Goal: Find specific page/section: Find specific page/section

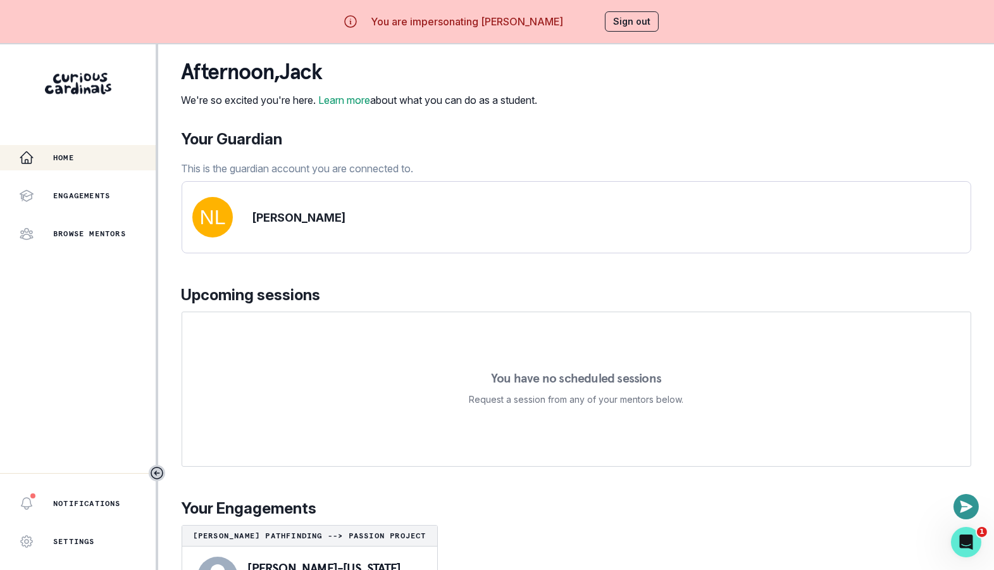
scroll to position [58, 0]
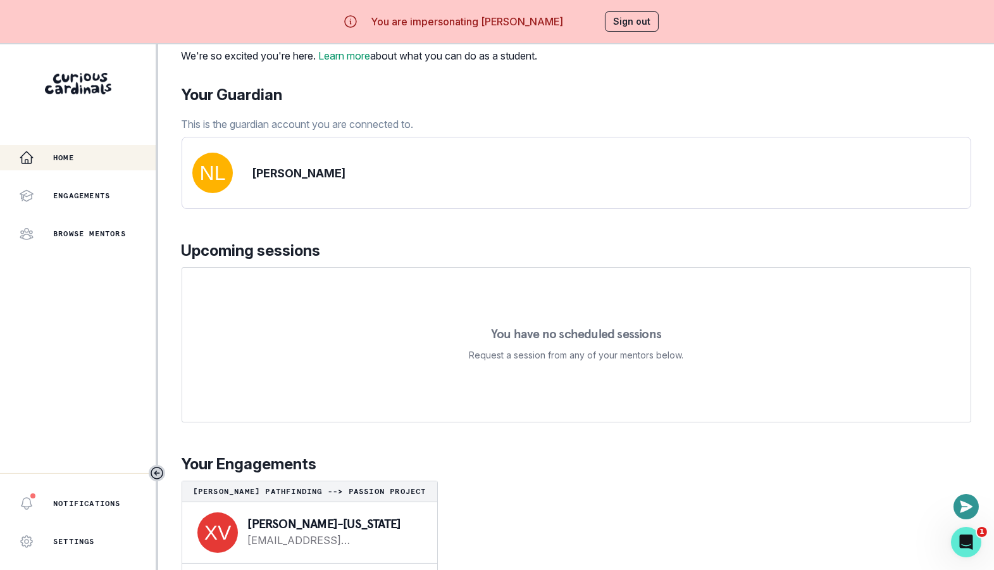
click at [253, 521] on p "[PERSON_NAME]-[US_STATE]" at bounding box center [332, 523] width 169 height 13
copy p "[PERSON_NAME]-[US_STATE]"
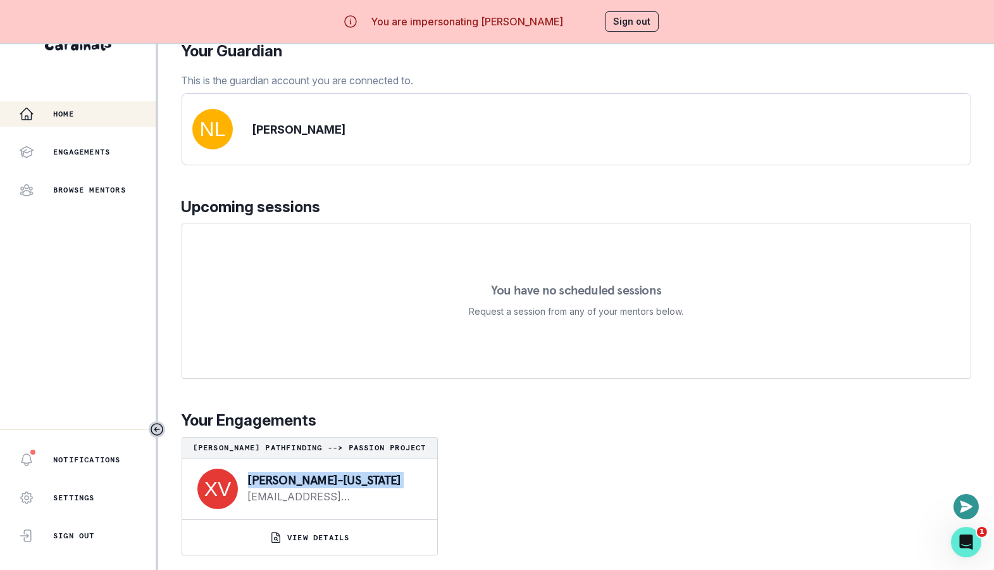
click at [378, 550] on button "VIEW DETAILS" at bounding box center [309, 537] width 255 height 35
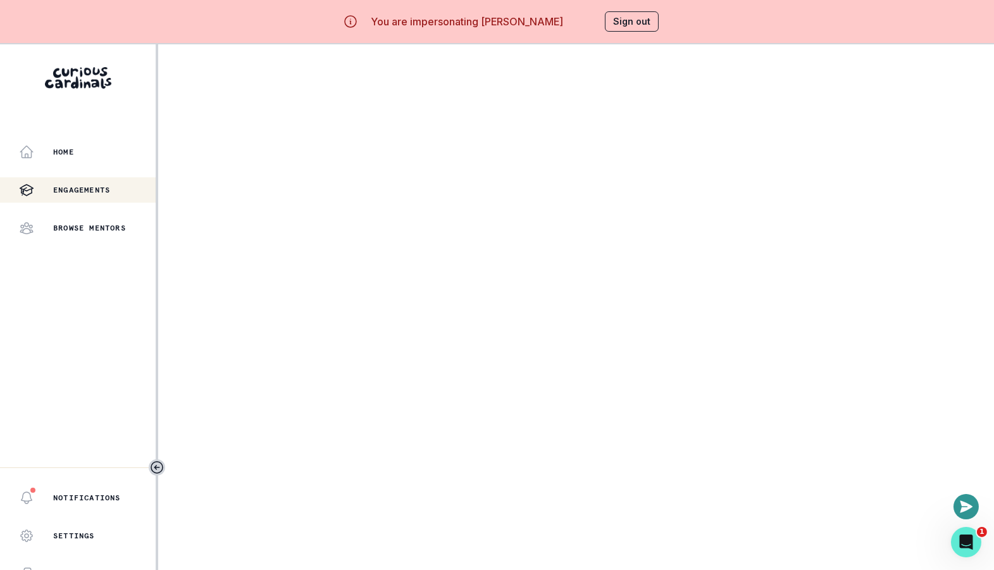
click at [340, 178] on main at bounding box center [576, 324] width 836 height 570
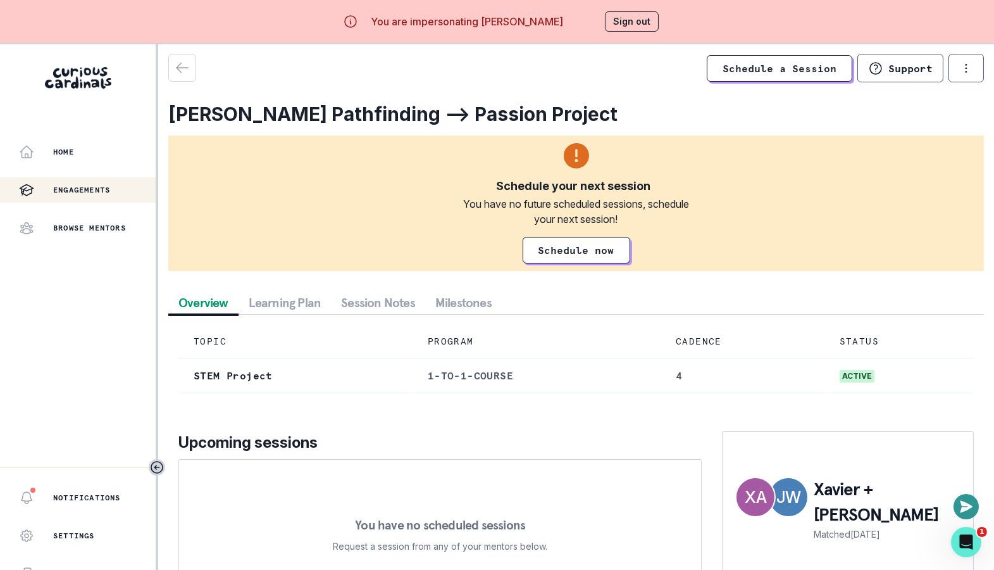
scroll to position [0, 0]
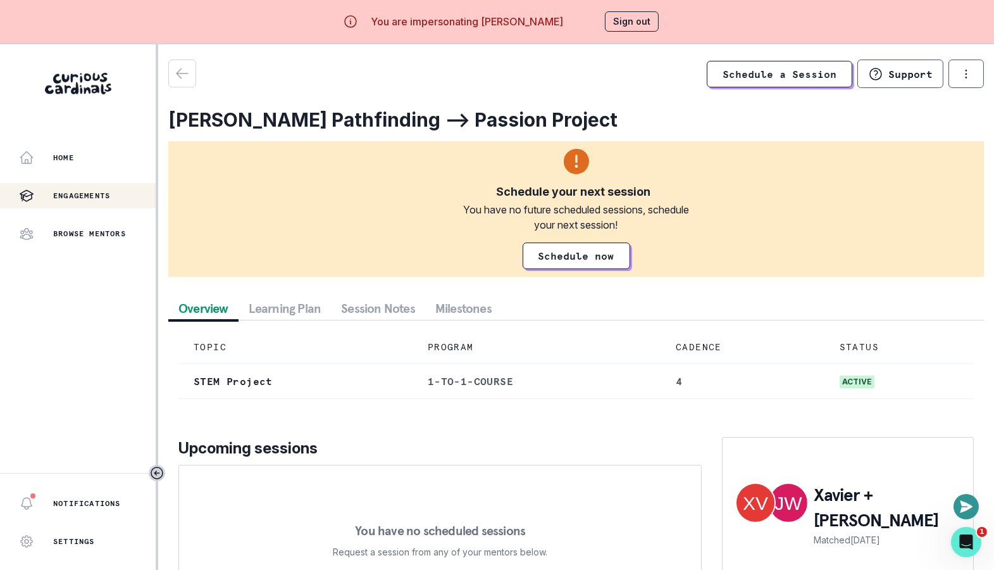
click at [462, 303] on button "Milestones" at bounding box center [463, 308] width 77 height 23
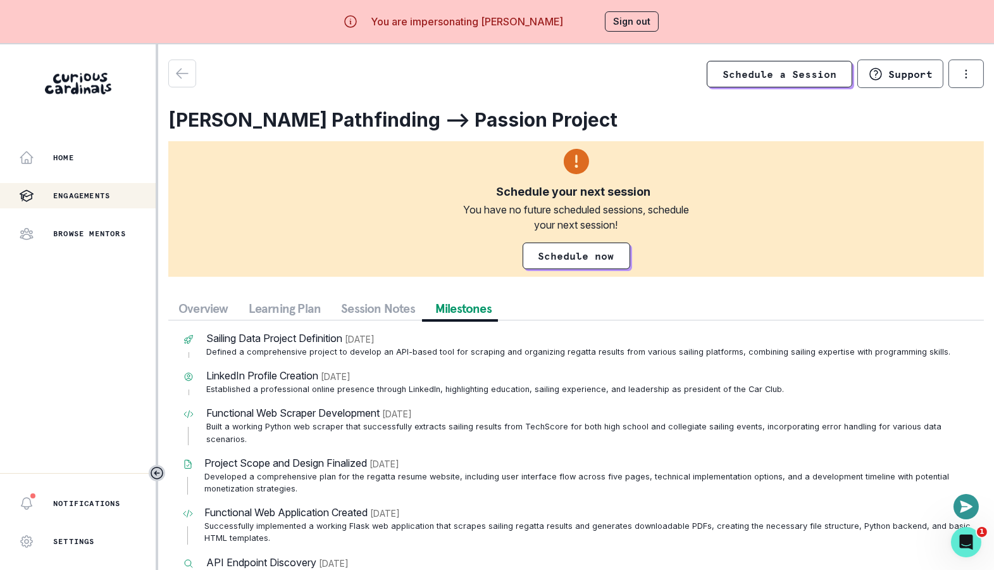
scroll to position [44, 0]
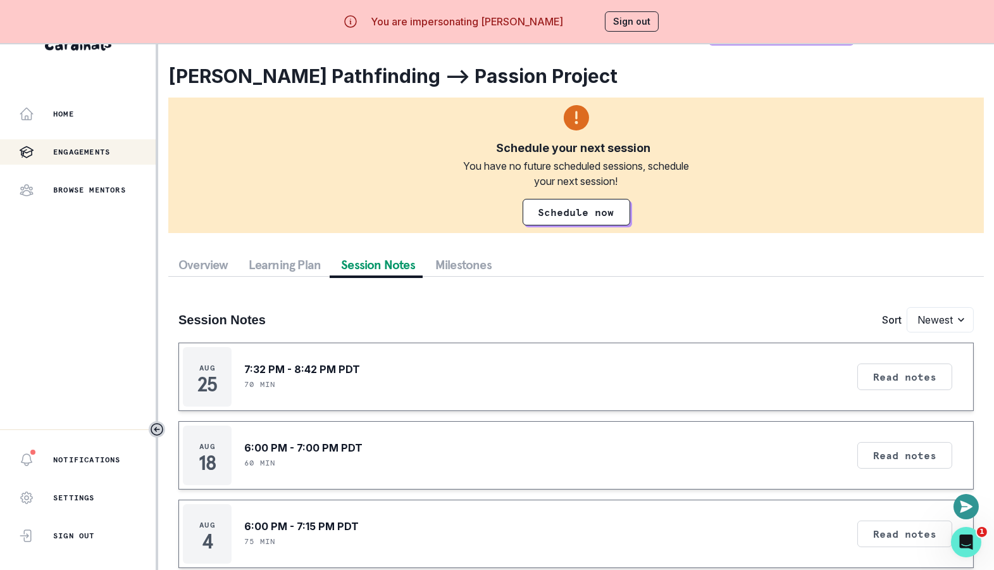
click at [378, 261] on button "Session Notes" at bounding box center [378, 264] width 94 height 23
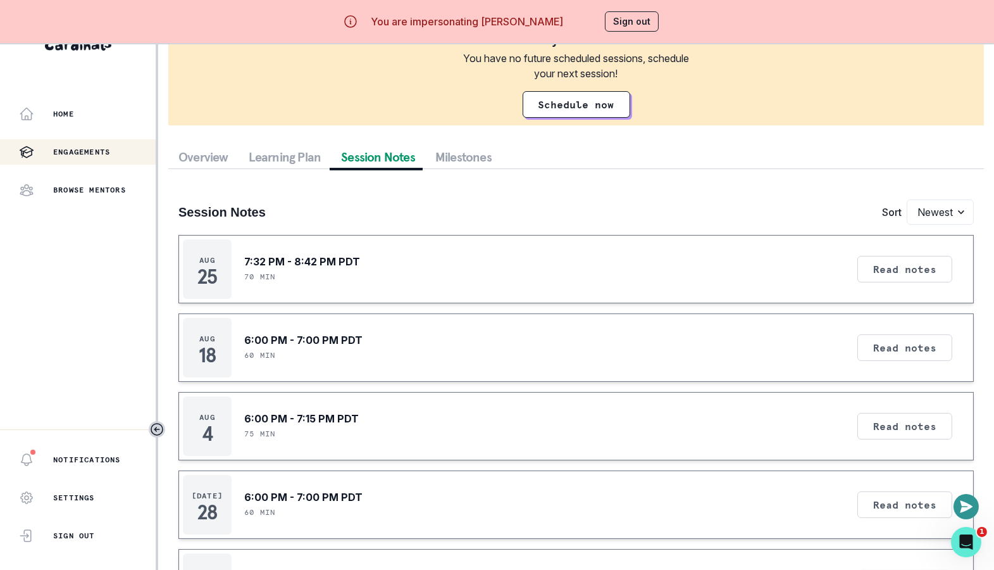
scroll to position [192, 0]
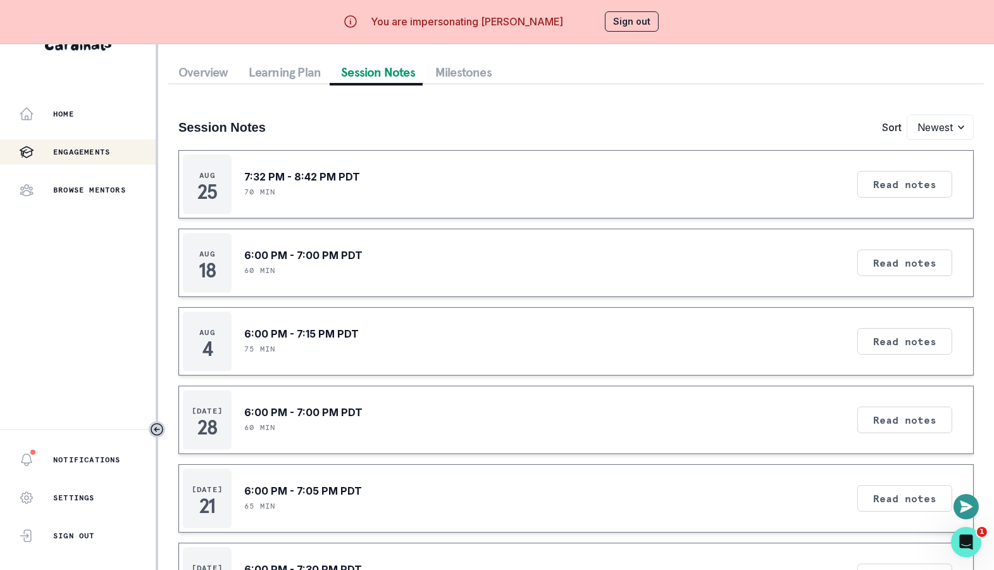
click at [882, 168] on div "Read notes" at bounding box center [905, 183] width 104 height 59
click at [882, 181] on button "Read notes" at bounding box center [905, 184] width 95 height 27
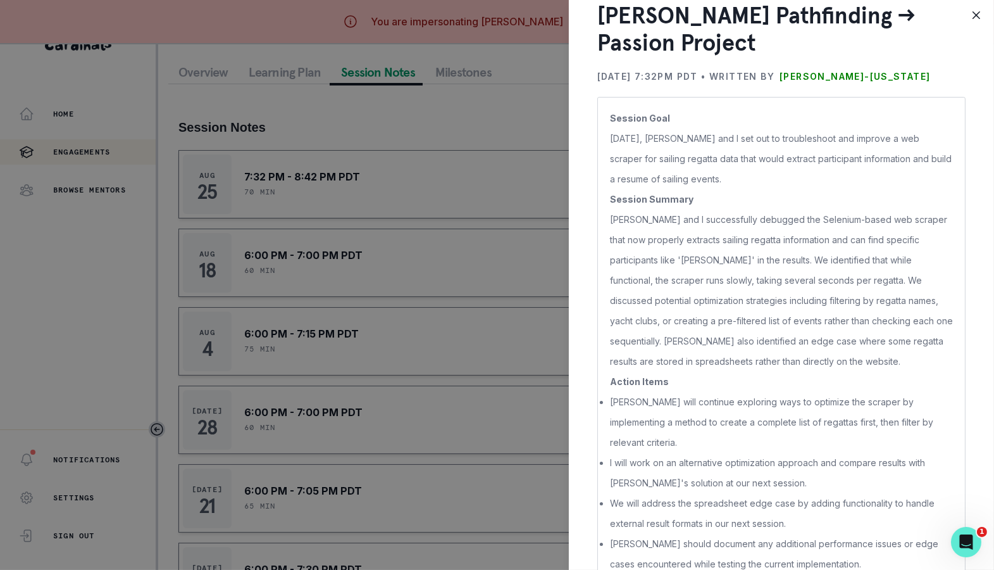
scroll to position [0, 0]
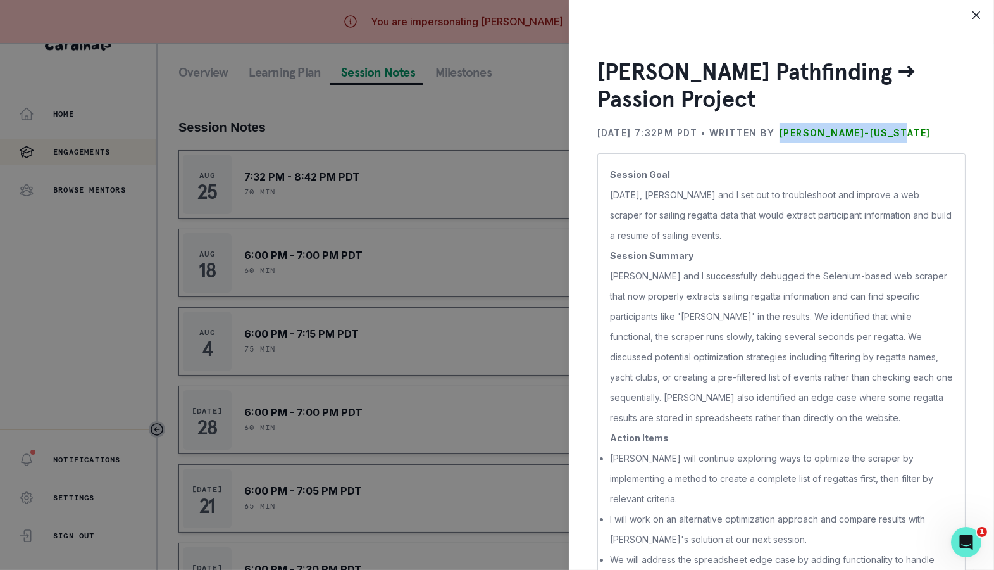
drag, startPoint x: 944, startPoint y: 132, endPoint x: 816, endPoint y: 132, distance: 127.2
click at [816, 132] on div "[DATE] 7:32PM PDT • Written by [PERSON_NAME]-[US_STATE]" at bounding box center [781, 133] width 368 height 20
copy p "[PERSON_NAME]-[US_STATE]"
click at [404, 109] on div "[PERSON_NAME] Pathfinding --> Passion Project [DATE] 7:32PM PDT • Written by [P…" at bounding box center [497, 285] width 994 height 570
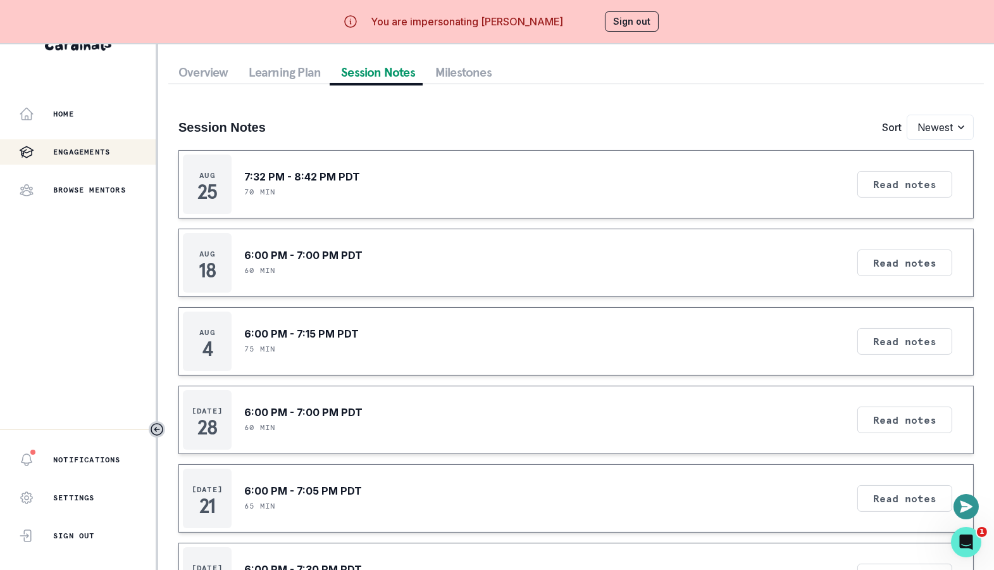
click at [640, 6] on div "You are impersonating [PERSON_NAME] Sign out" at bounding box center [497, 21] width 359 height 30
click at [640, 27] on button "Sign out" at bounding box center [632, 21] width 54 height 20
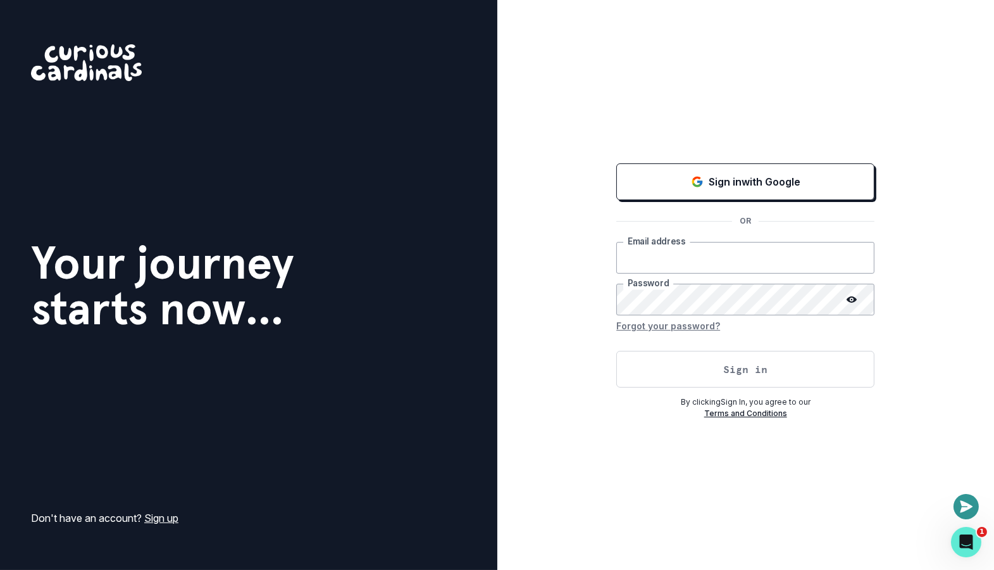
type input "[EMAIL_ADDRESS][DOMAIN_NAME]"
click at [630, 360] on button "Sign in" at bounding box center [745, 369] width 258 height 37
